Goal: Find specific page/section: Find specific page/section

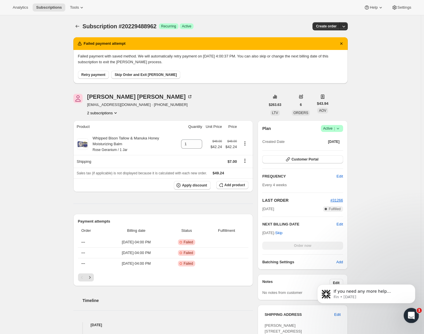
click at [409, 313] on icon "Open Intercom Messenger" at bounding box center [411, 315] width 10 height 10
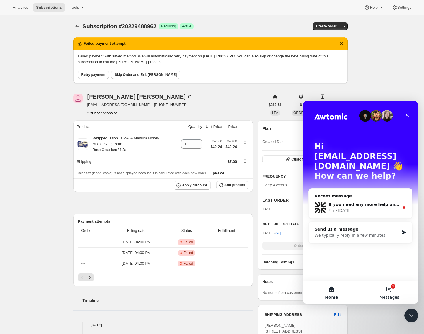
click at [390, 288] on button "1 Messages" at bounding box center [390, 292] width 58 height 23
click at [393, 289] on button "1 Messages" at bounding box center [390, 292] width 58 height 23
drag, startPoint x: 391, startPoint y: 72, endPoint x: 74, endPoint y: 16, distance: 321.5
click at [391, 72] on div "Subscription #20229488962. This page is ready Subscription #20229488962 Success…" at bounding box center [210, 284] width 421 height 538
click at [408, 115] on icon "Close" at bounding box center [407, 115] width 3 height 3
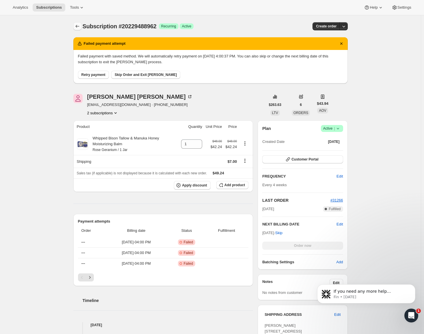
click at [80, 25] on icon "Subscriptions" at bounding box center [78, 26] width 6 height 6
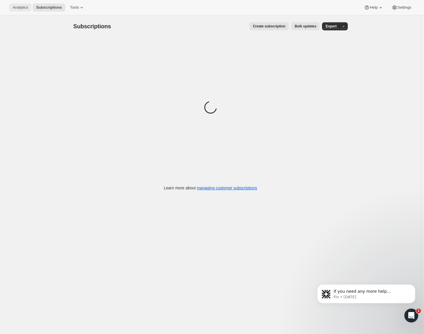
click at [27, 8] on span "Analytics" at bounding box center [20, 7] width 15 height 5
